Goal: Transaction & Acquisition: Obtain resource

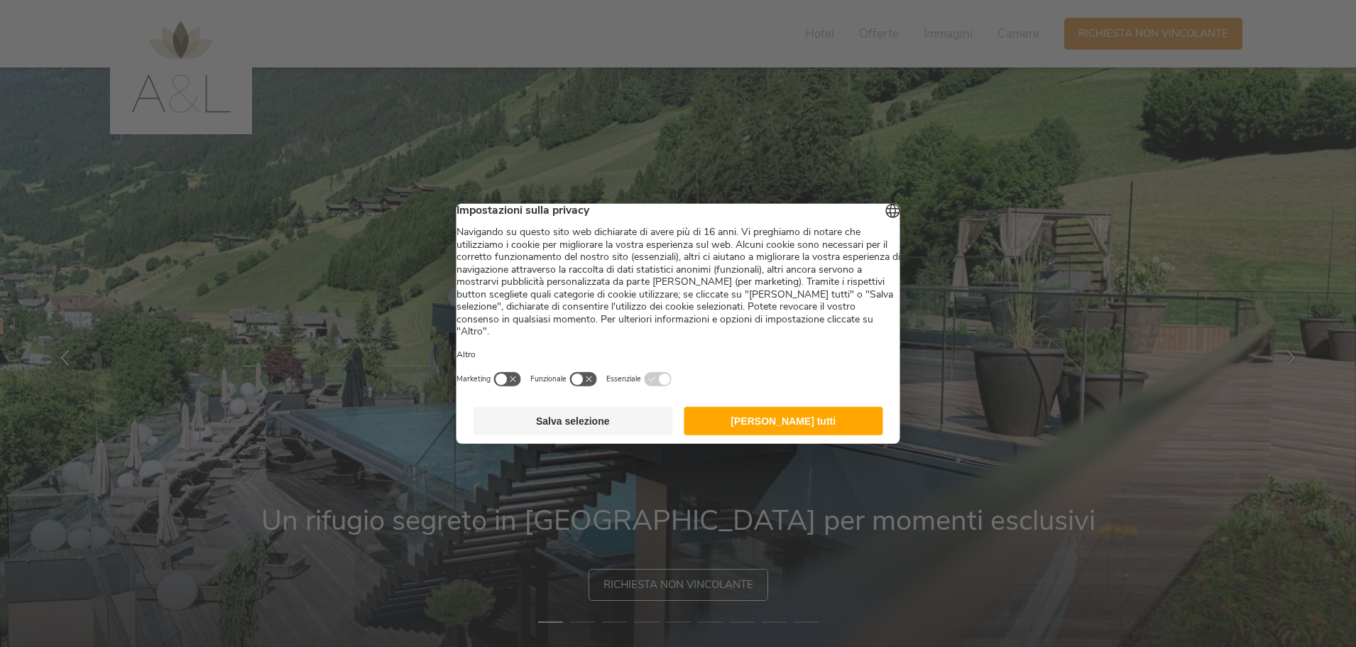
click at [798, 428] on button "Accetta tutti" at bounding box center [783, 421] width 199 height 28
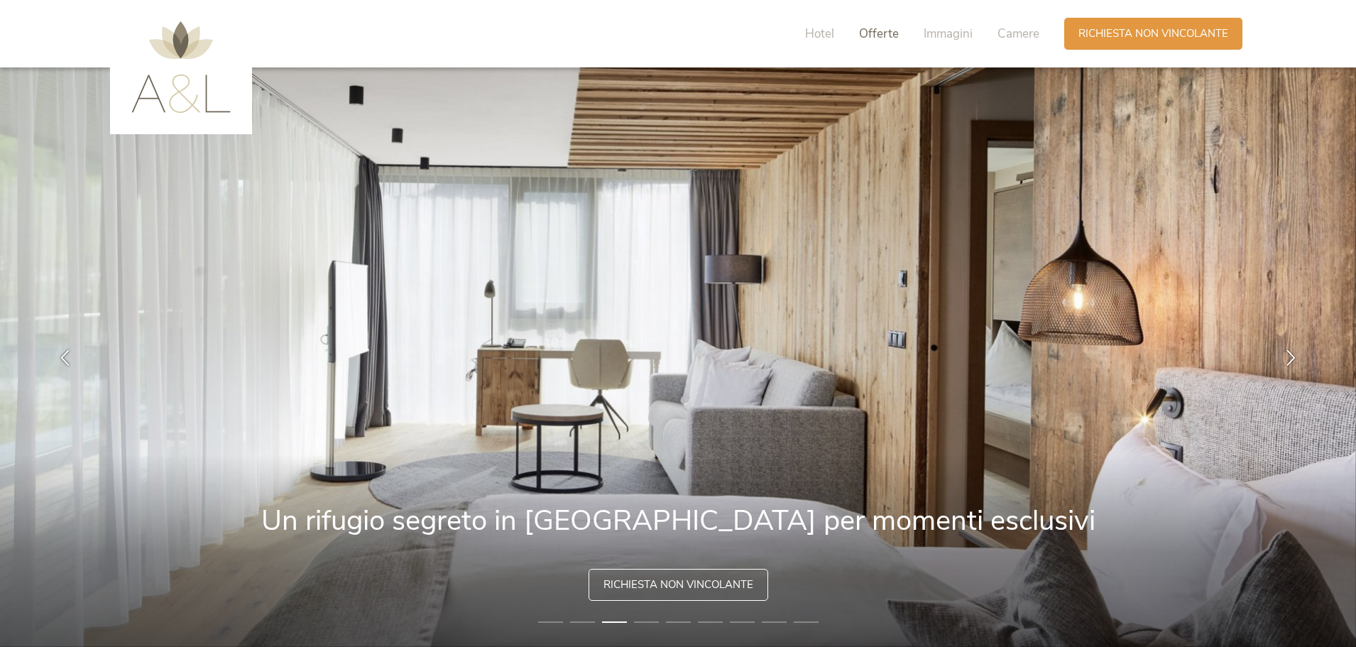
click at [890, 35] on span "Offerte" at bounding box center [879, 34] width 40 height 16
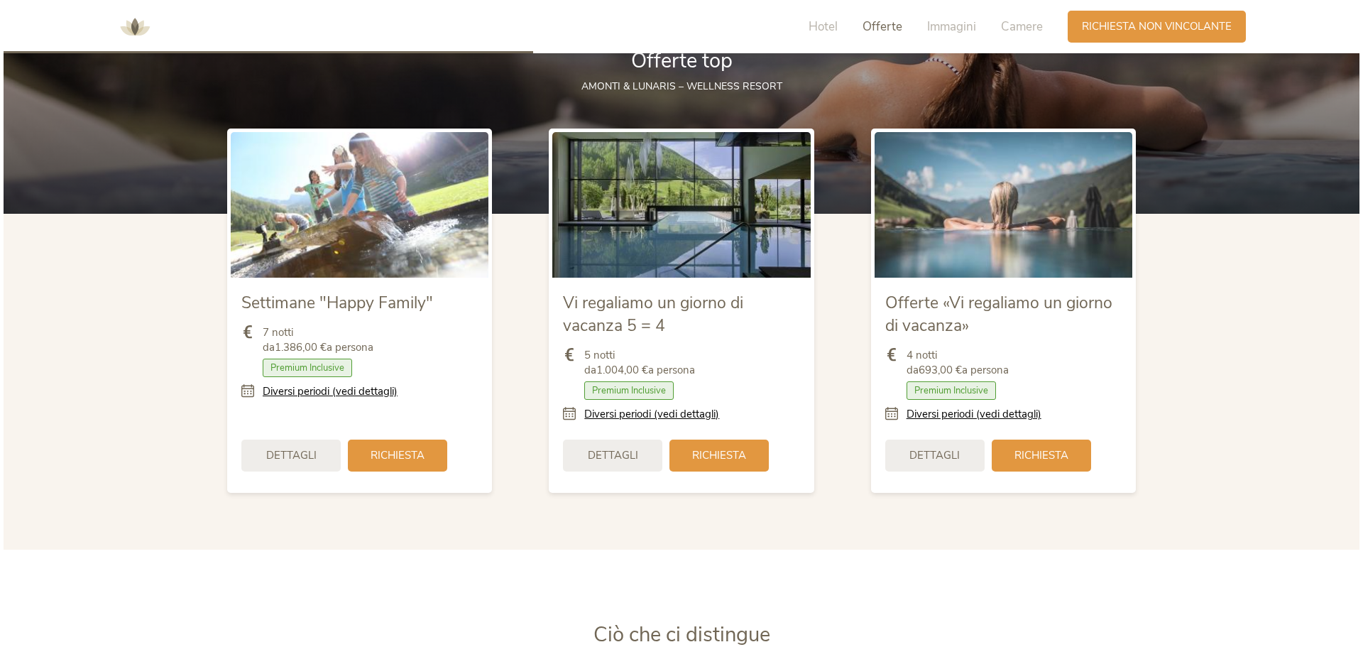
scroll to position [1681, 0]
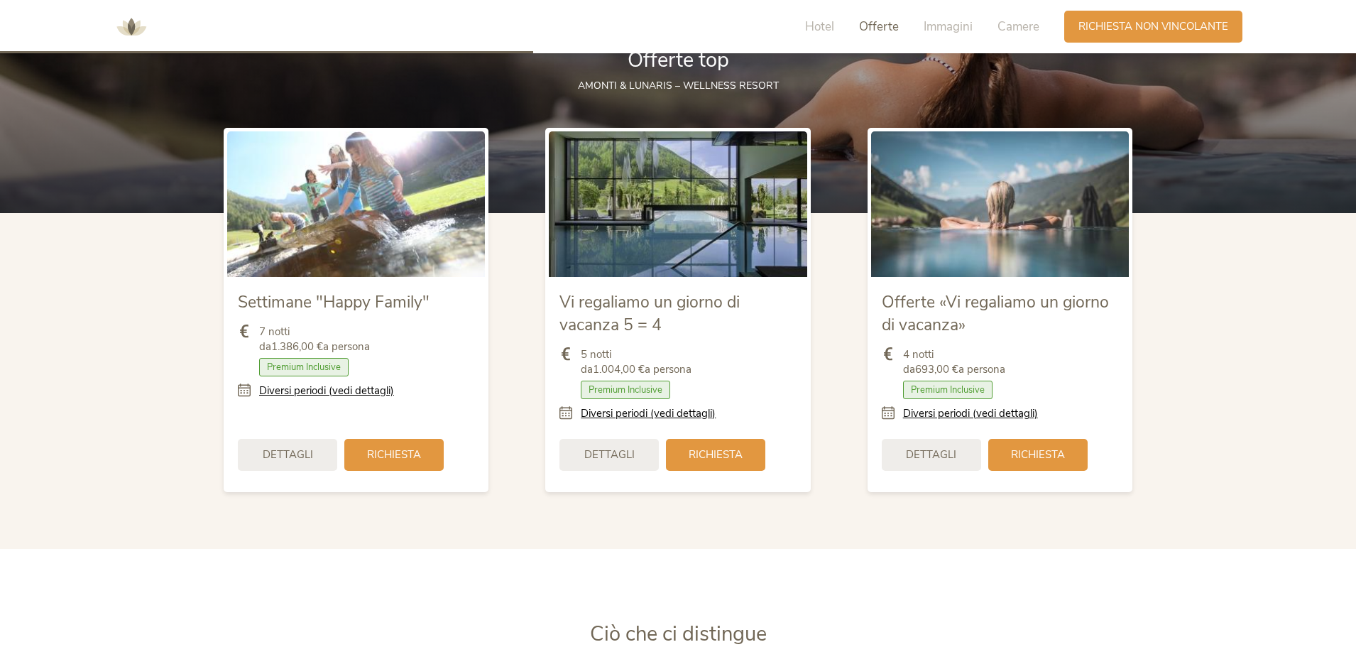
click at [400, 209] on img at bounding box center [356, 203] width 258 height 145
click at [278, 462] on div "Dettagli" at bounding box center [287, 453] width 99 height 32
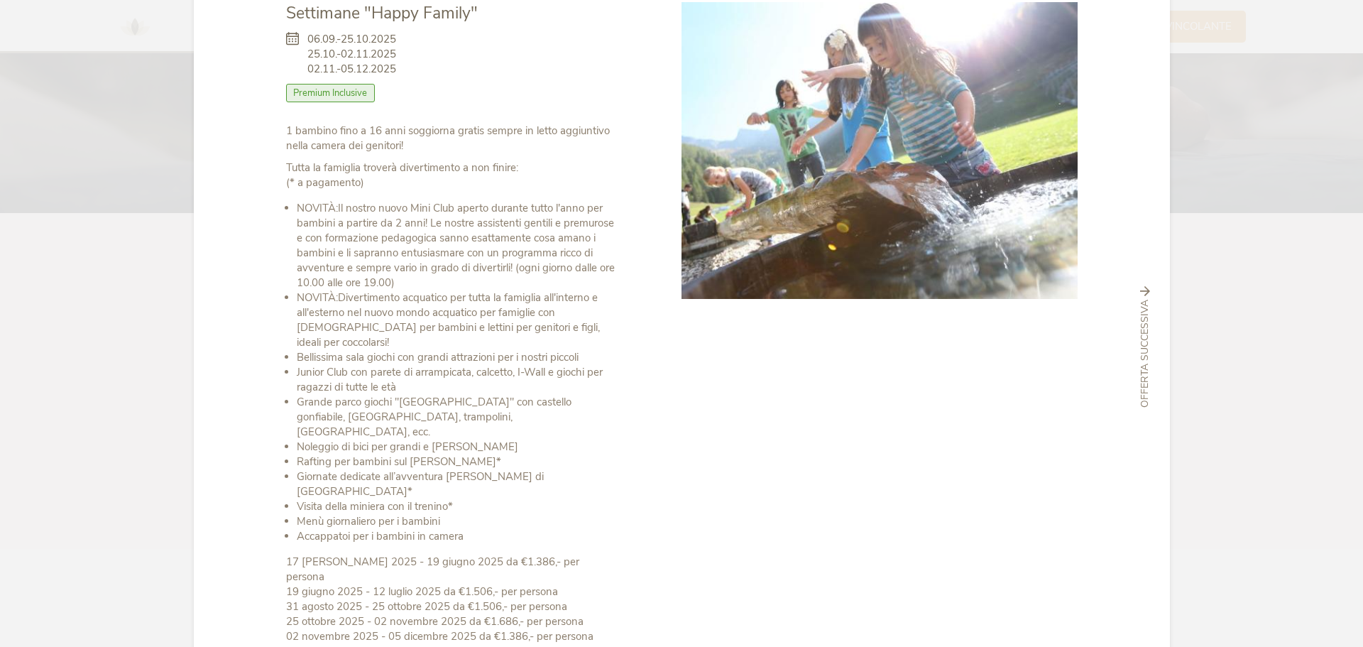
scroll to position [172, 0]
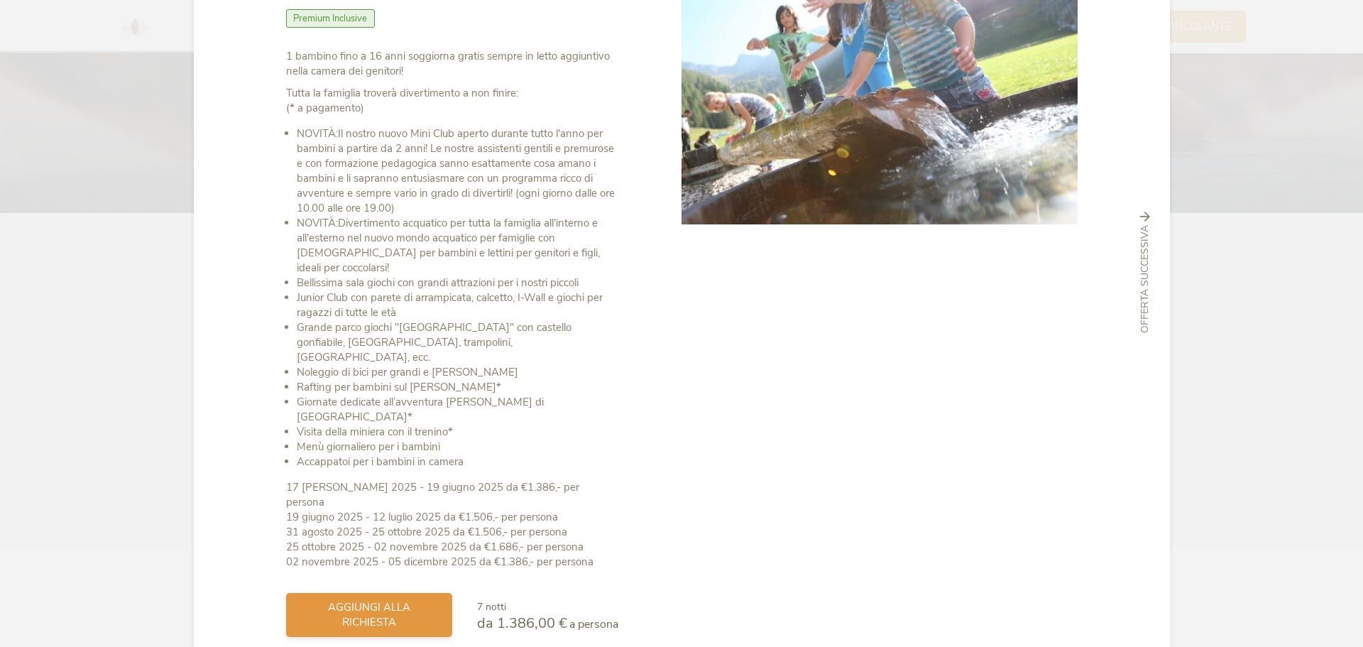
click at [348, 600] on span "aggiungi alla richiesta" at bounding box center [369, 615] width 138 height 30
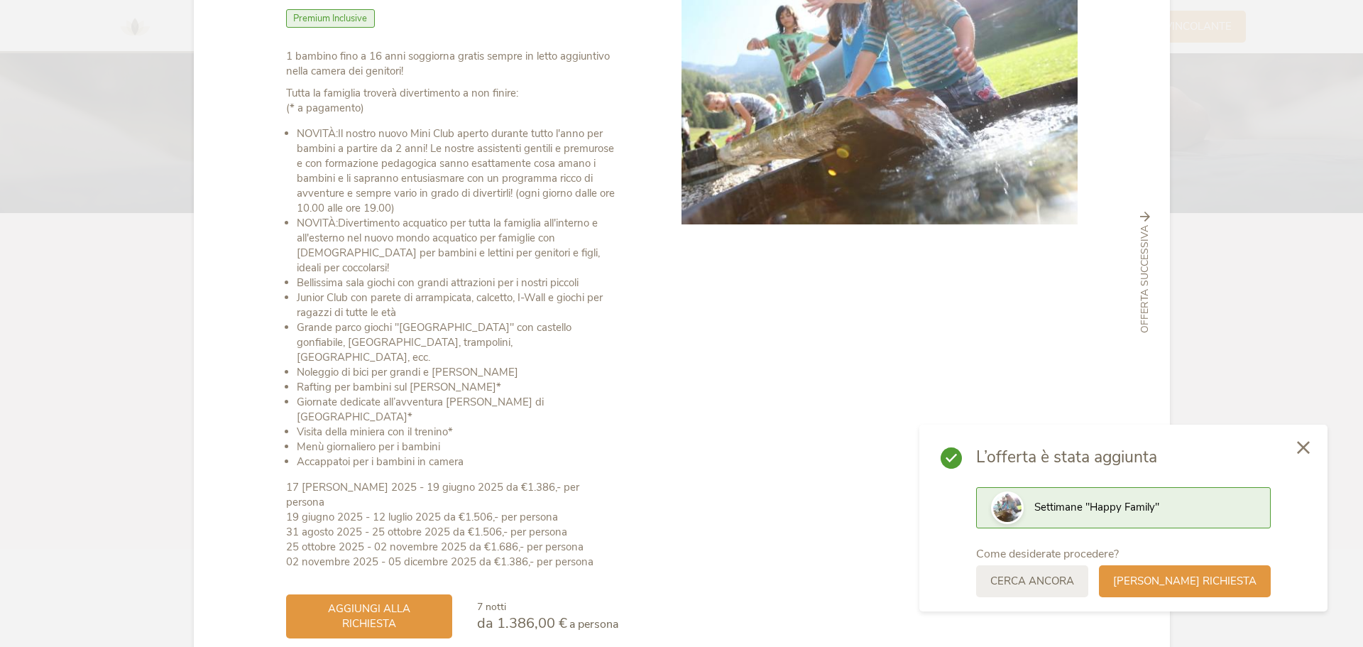
click at [1300, 441] on icon at bounding box center [1303, 447] width 13 height 13
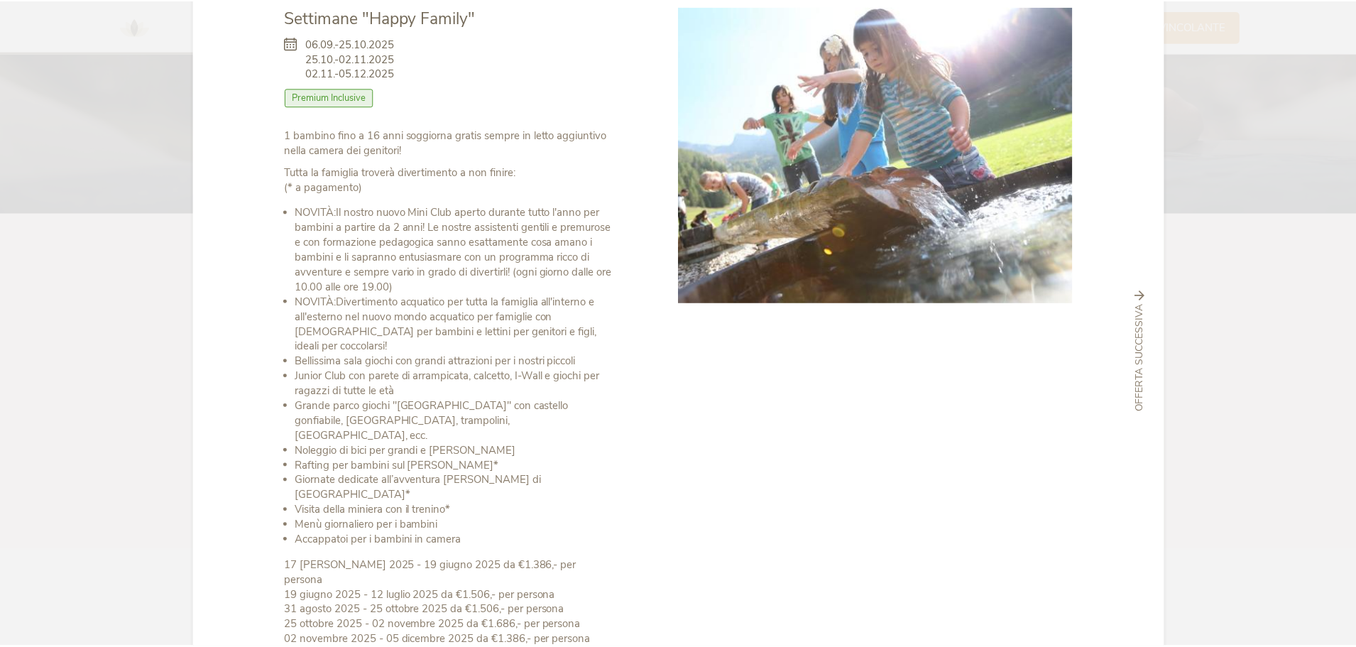
scroll to position [0, 0]
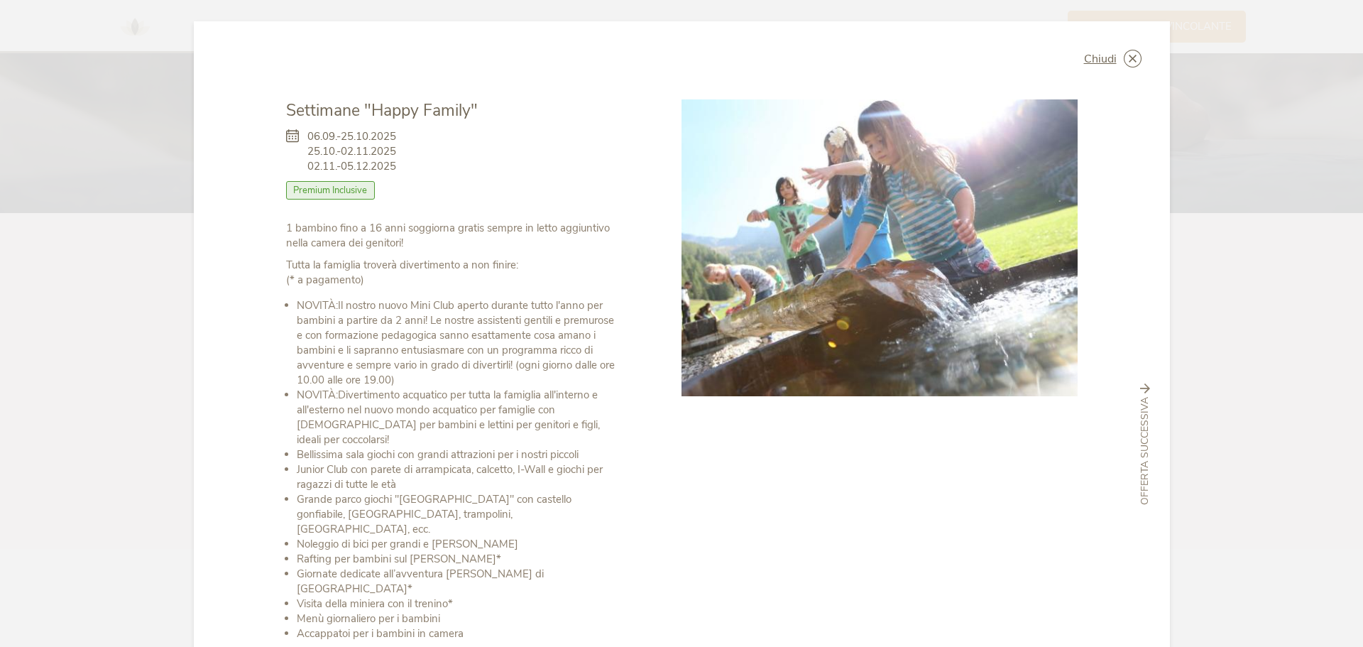
click at [1117, 60] on div "Chiudi" at bounding box center [1112, 59] width 57 height 18
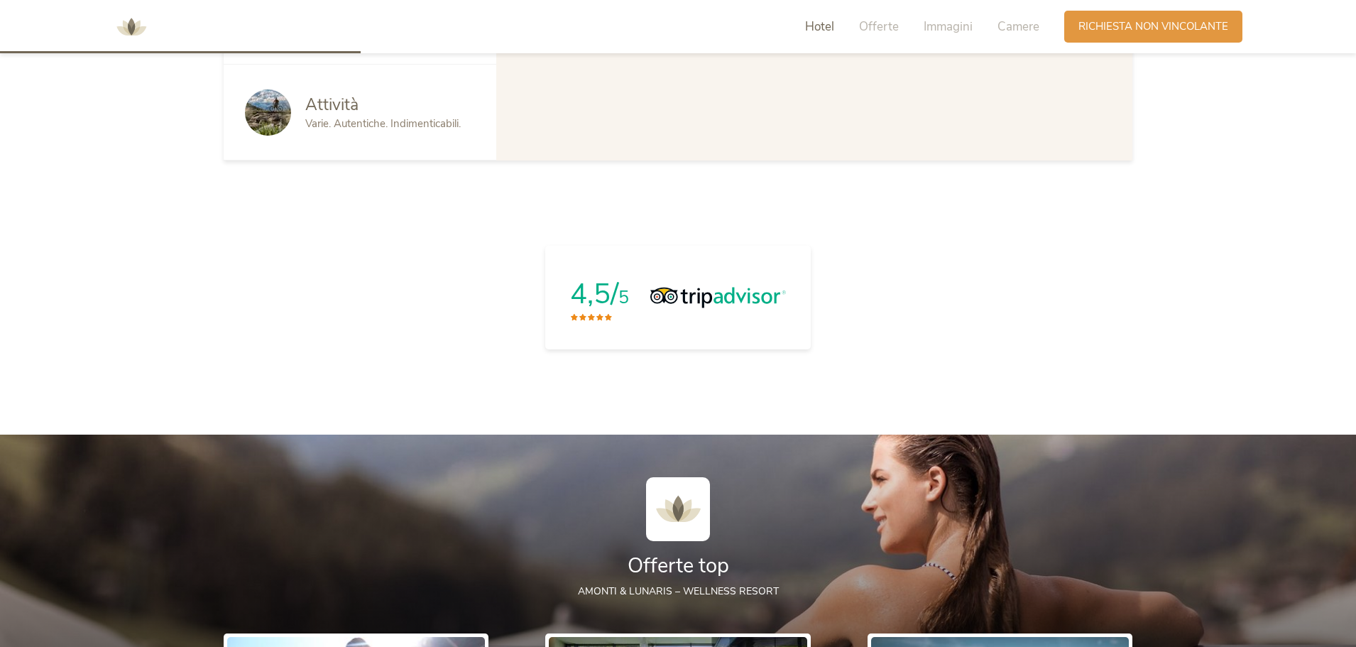
scroll to position [971, 0]
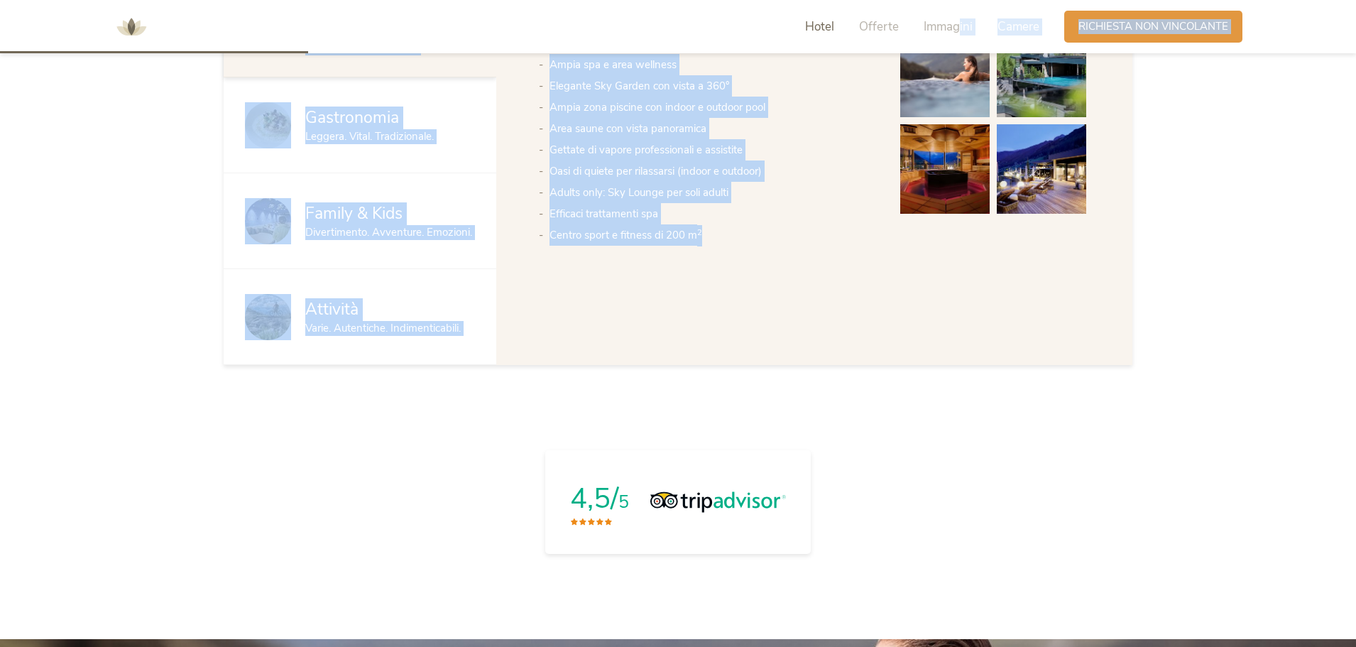
drag, startPoint x: 960, startPoint y: 29, endPoint x: 780, endPoint y: 300, distance: 325.2
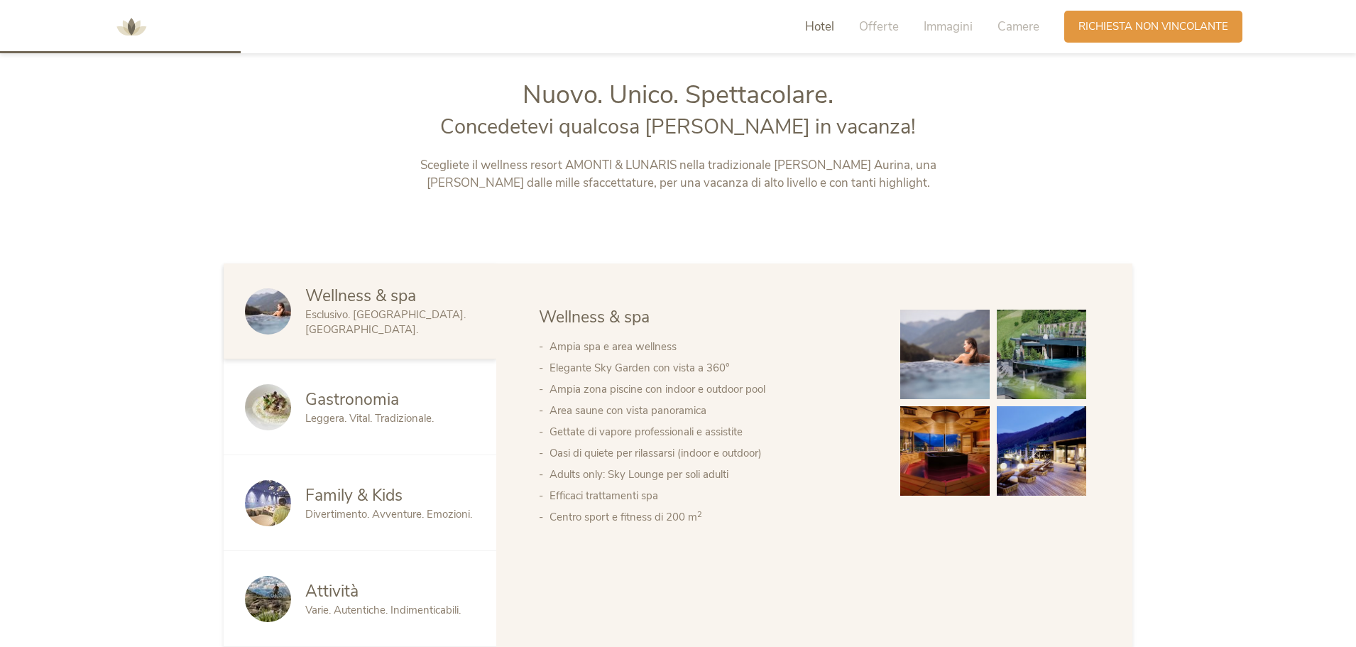
scroll to position [758, 0]
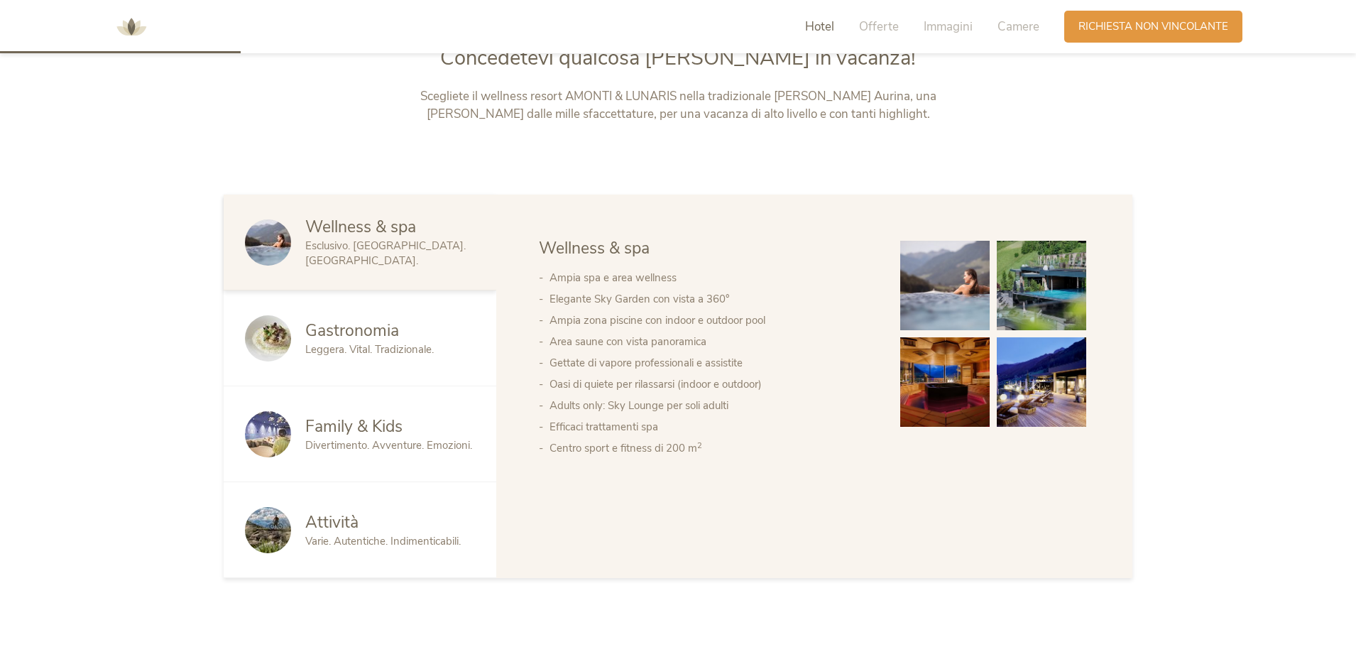
click at [327, 525] on span "Attività" at bounding box center [331, 522] width 53 height 22
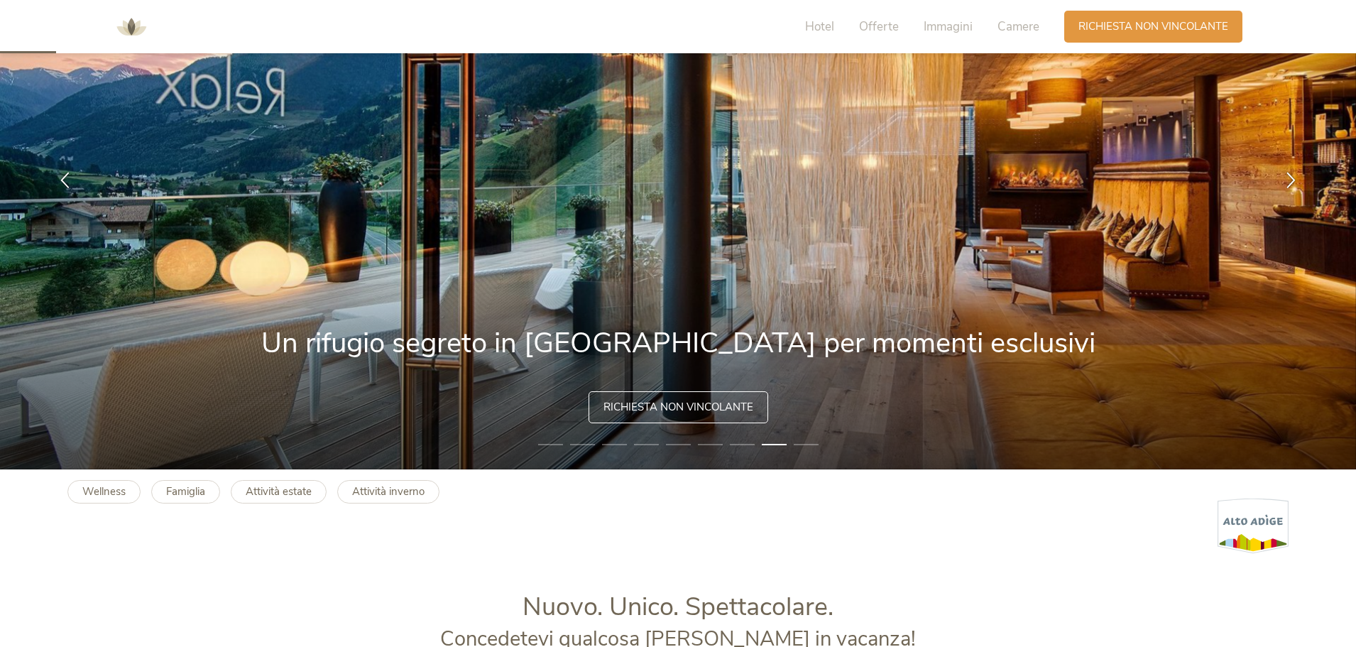
scroll to position [284, 0]
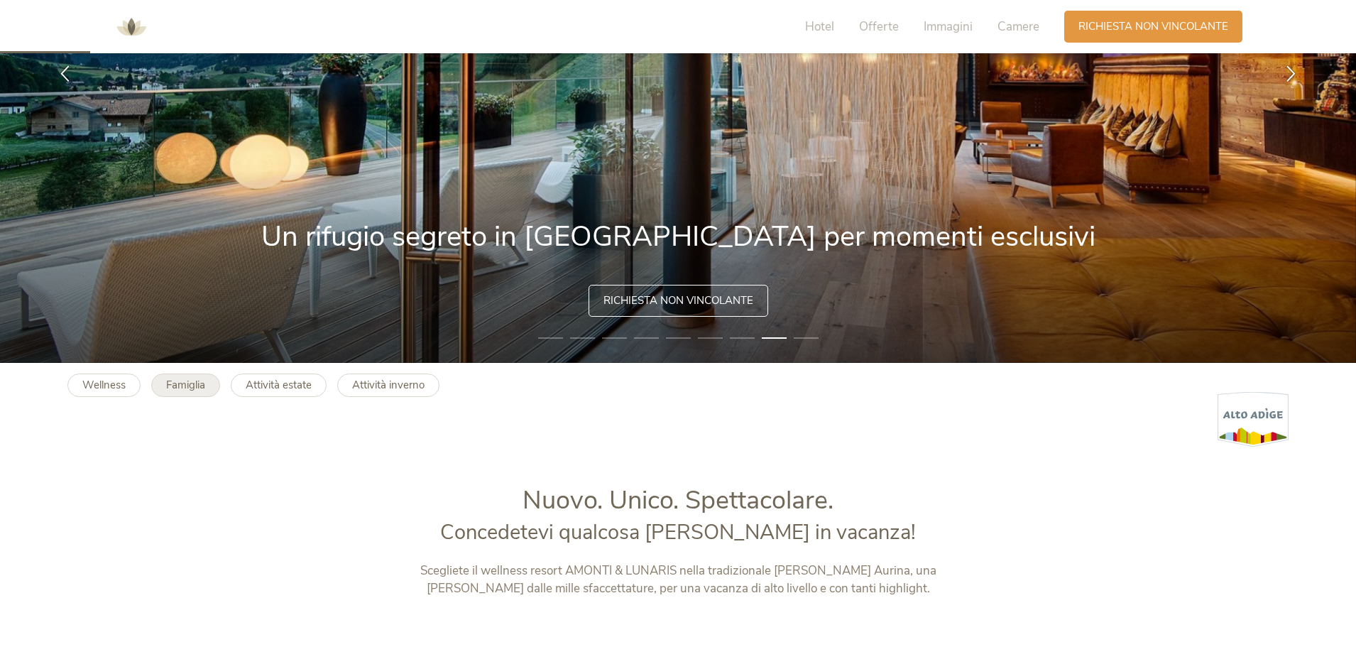
click at [188, 388] on b "Famiglia" at bounding box center [185, 385] width 39 height 14
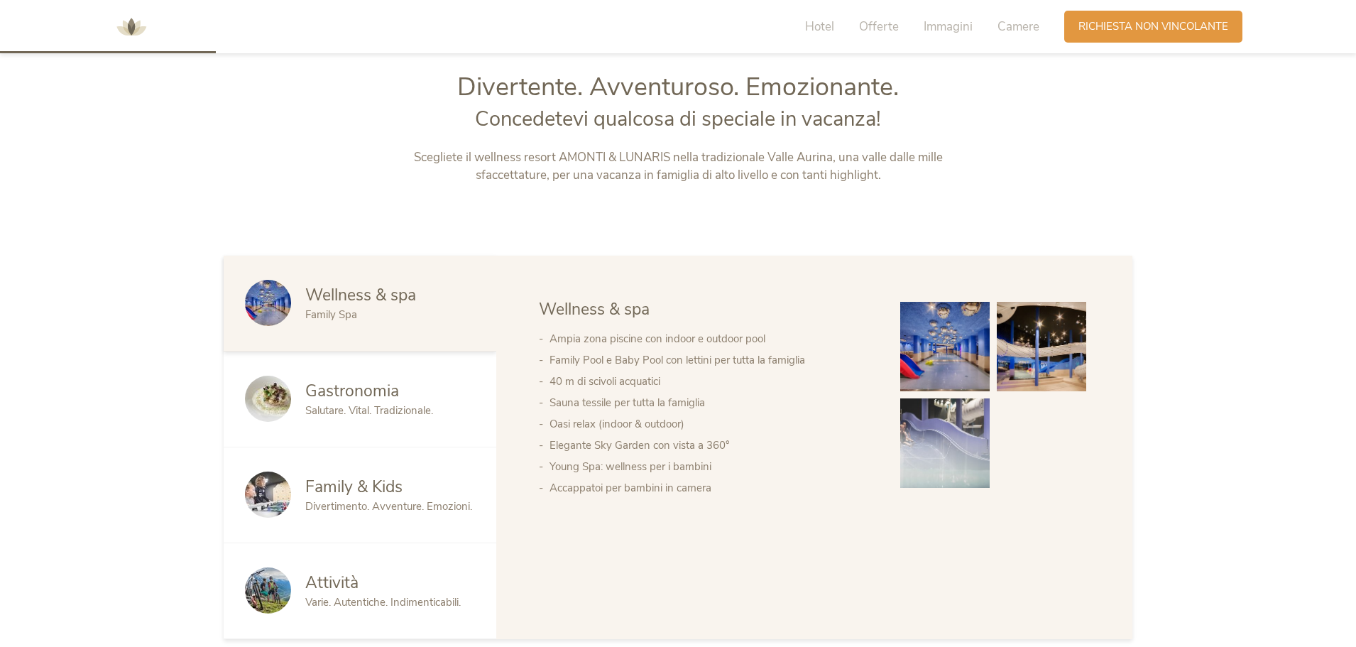
scroll to position [710, 0]
